Goal: Task Accomplishment & Management: Use online tool/utility

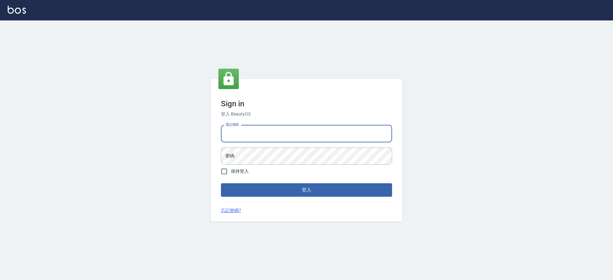
click at [267, 129] on input "電話號碼" at bounding box center [306, 133] width 171 height 17
type input "2380118"
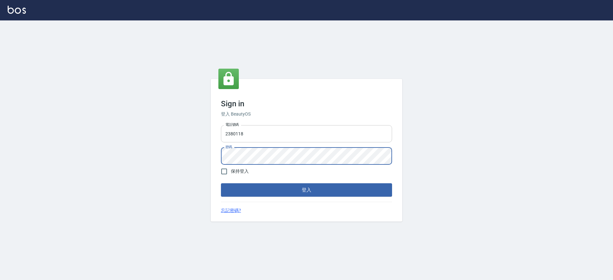
click at [221, 183] on button "登入" at bounding box center [306, 189] width 171 height 13
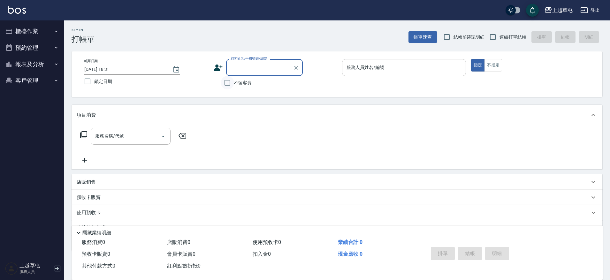
click at [226, 83] on input "不留客資" at bounding box center [227, 82] width 13 height 13
checkbox input "true"
click at [493, 35] on input "連續打單結帳" at bounding box center [492, 36] width 13 height 13
checkbox input "true"
click at [420, 65] on input "服務人員姓名/編號" at bounding box center [404, 67] width 118 height 11
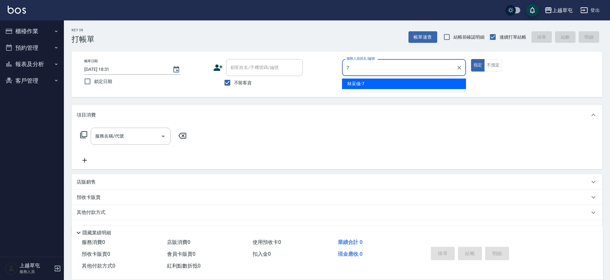
type input "林采儀-7"
type button "true"
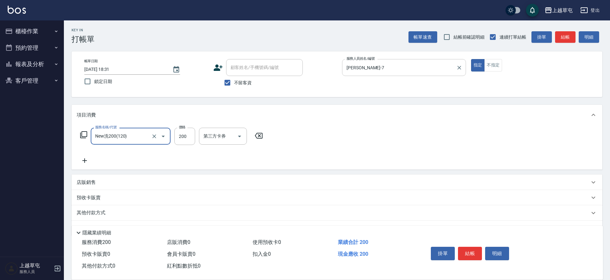
type input "New洗200(120)"
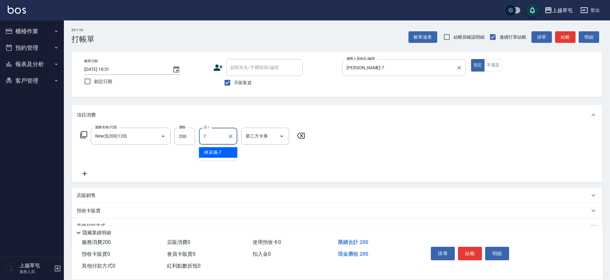
type input "林采儀-7"
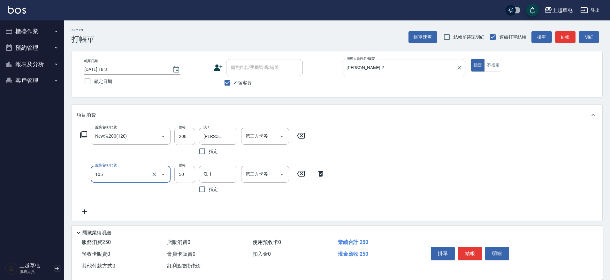
type input "精油50(105)"
type input "林采儀-7"
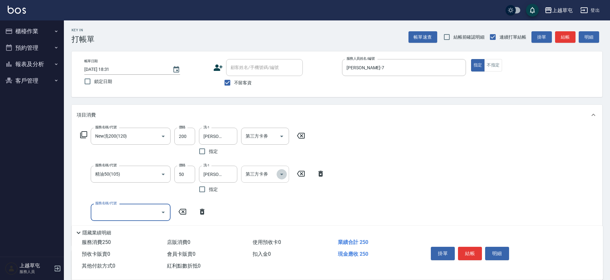
click at [281, 179] on button "Open" at bounding box center [282, 174] width 10 height 10
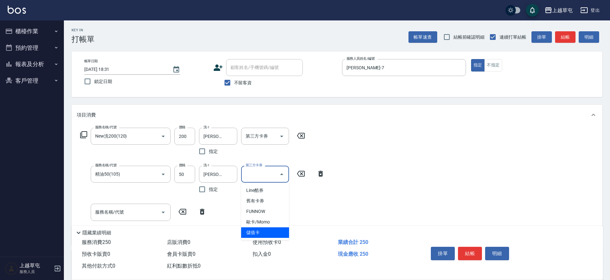
click at [259, 230] on span "儲值卡" at bounding box center [265, 232] width 48 height 11
type input "儲值卡"
click at [281, 135] on icon "Open" at bounding box center [282, 137] width 8 height 8
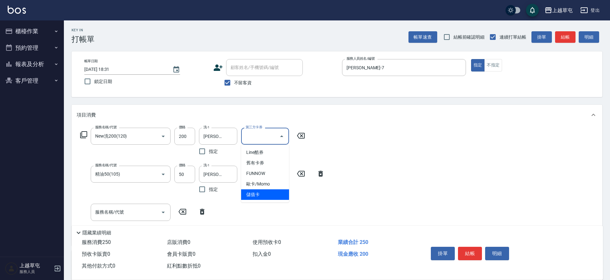
click at [261, 199] on span "儲值卡" at bounding box center [265, 194] width 48 height 11
type input "儲值卡"
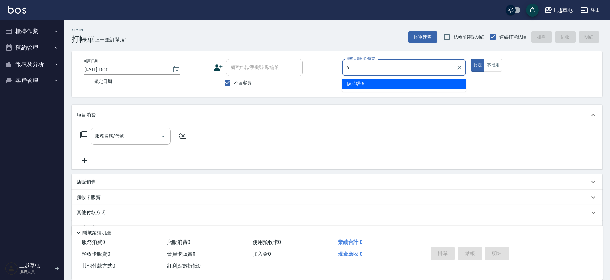
type input "陳芊驊-6"
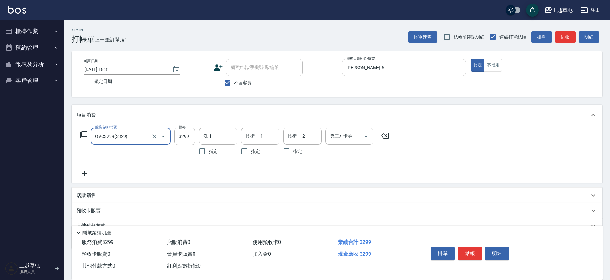
type input "OVC3299(3329)"
type input "吳芷欣-25"
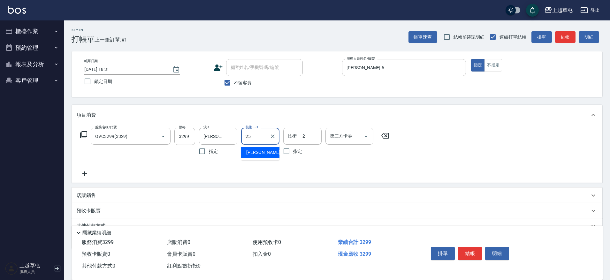
type input "吳芷欣-25"
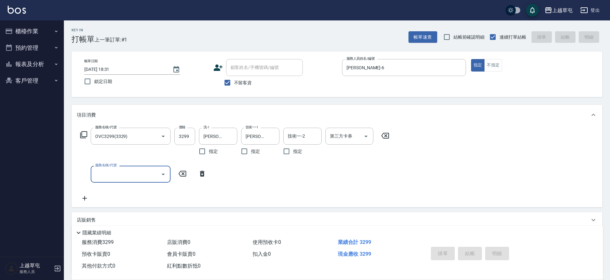
type input "2025/09/11 18:32"
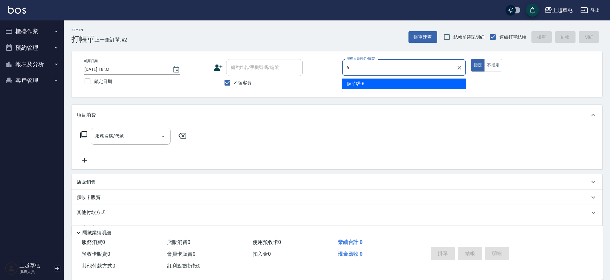
type input "陳芊驊-6"
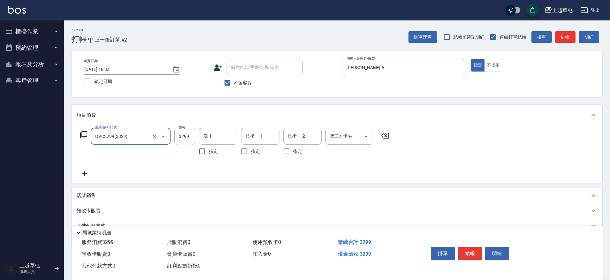
type input "OVC3299(3329)"
type input "吳芷欣-25"
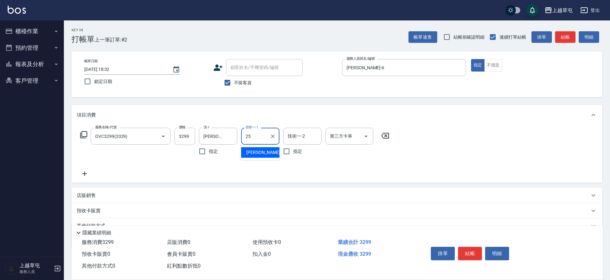
type input "吳芷欣-25"
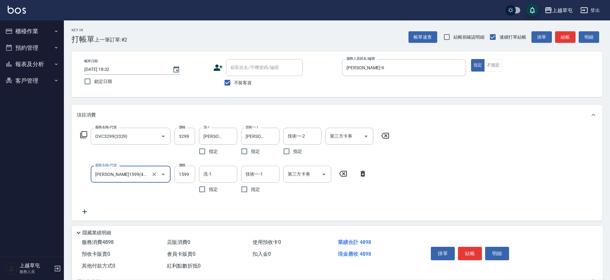
type input "伊黛莉1599(41599)"
type input "2399"
type input "吳芷欣-25"
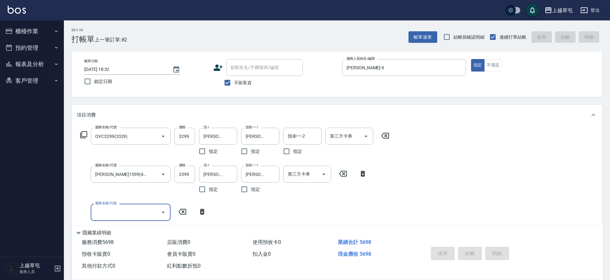
type input "2025/09/11 18:34"
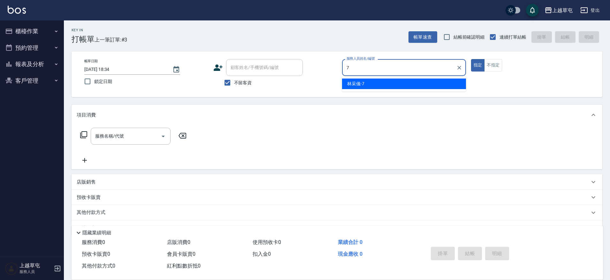
type input "林采儀-7"
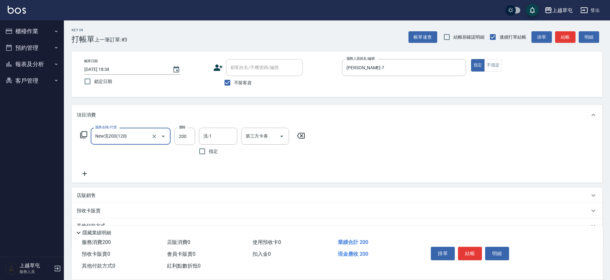
type input "New洗200(120)"
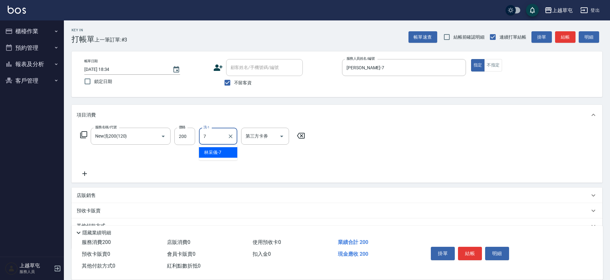
type input "林采儀-7"
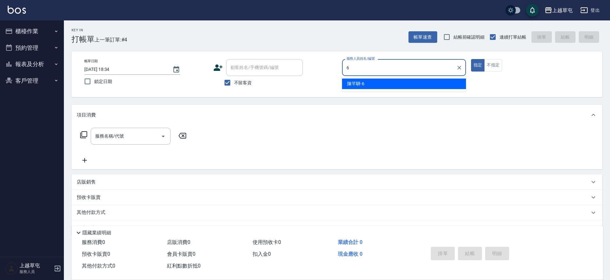
type input "陳芊驊-6"
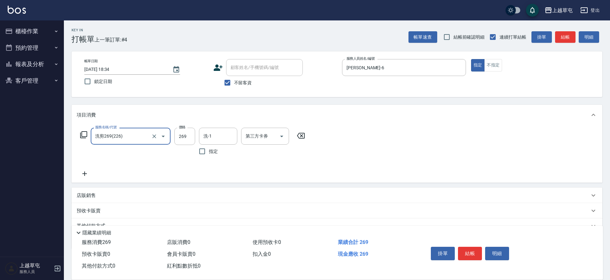
type input "洗剪269(226)"
type input "300"
type input "吳芷欣-25"
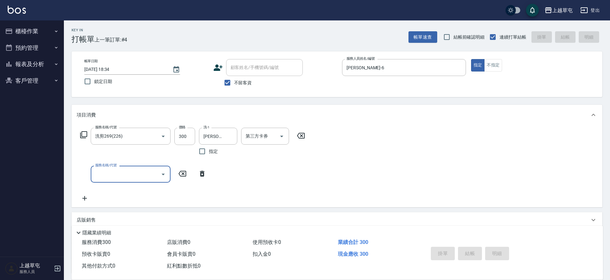
type input "2025/09/11 18:35"
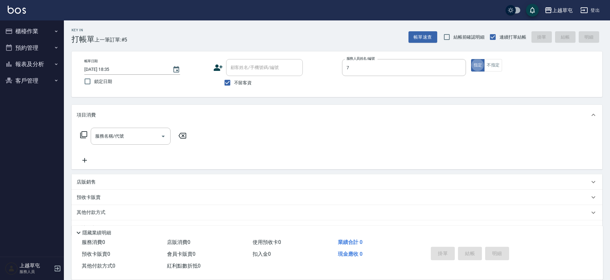
type input "林采儀-7"
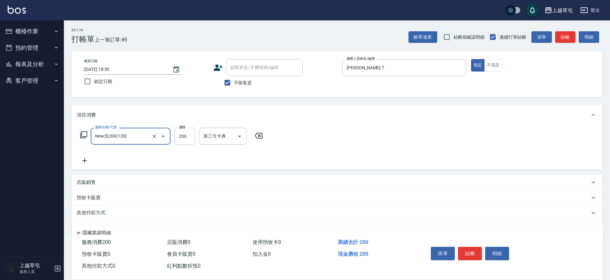
type input "New洗200(120)"
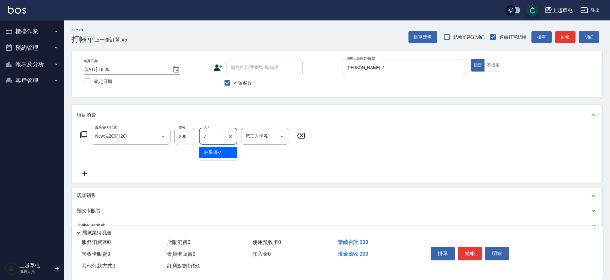
type input "林采儀-7"
type input "儲值卡"
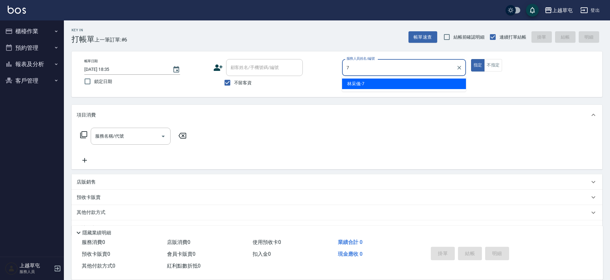
type input "林采儀-7"
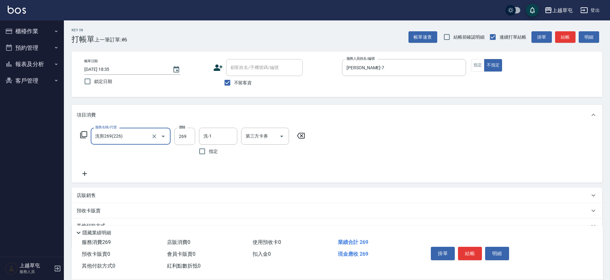
type input "洗剪269(226)"
type input "300"
type input "吳芷欣-25"
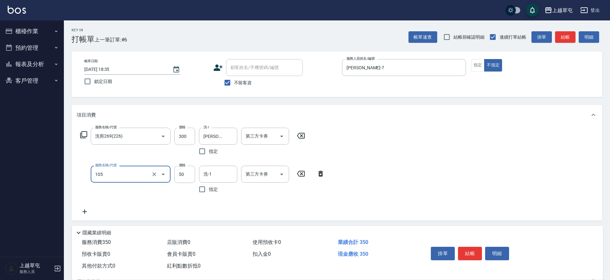
type input "精油50(105)"
type input "吳芷欣-25"
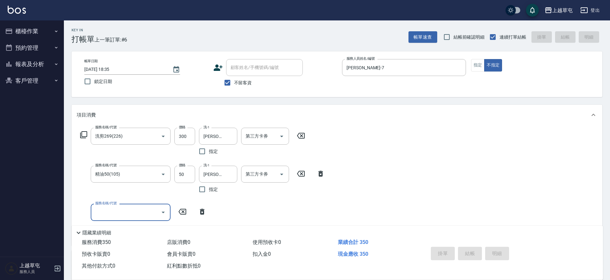
type input "2025/09/11 19:18"
